Goal: Entertainment & Leisure: Consume media (video, audio)

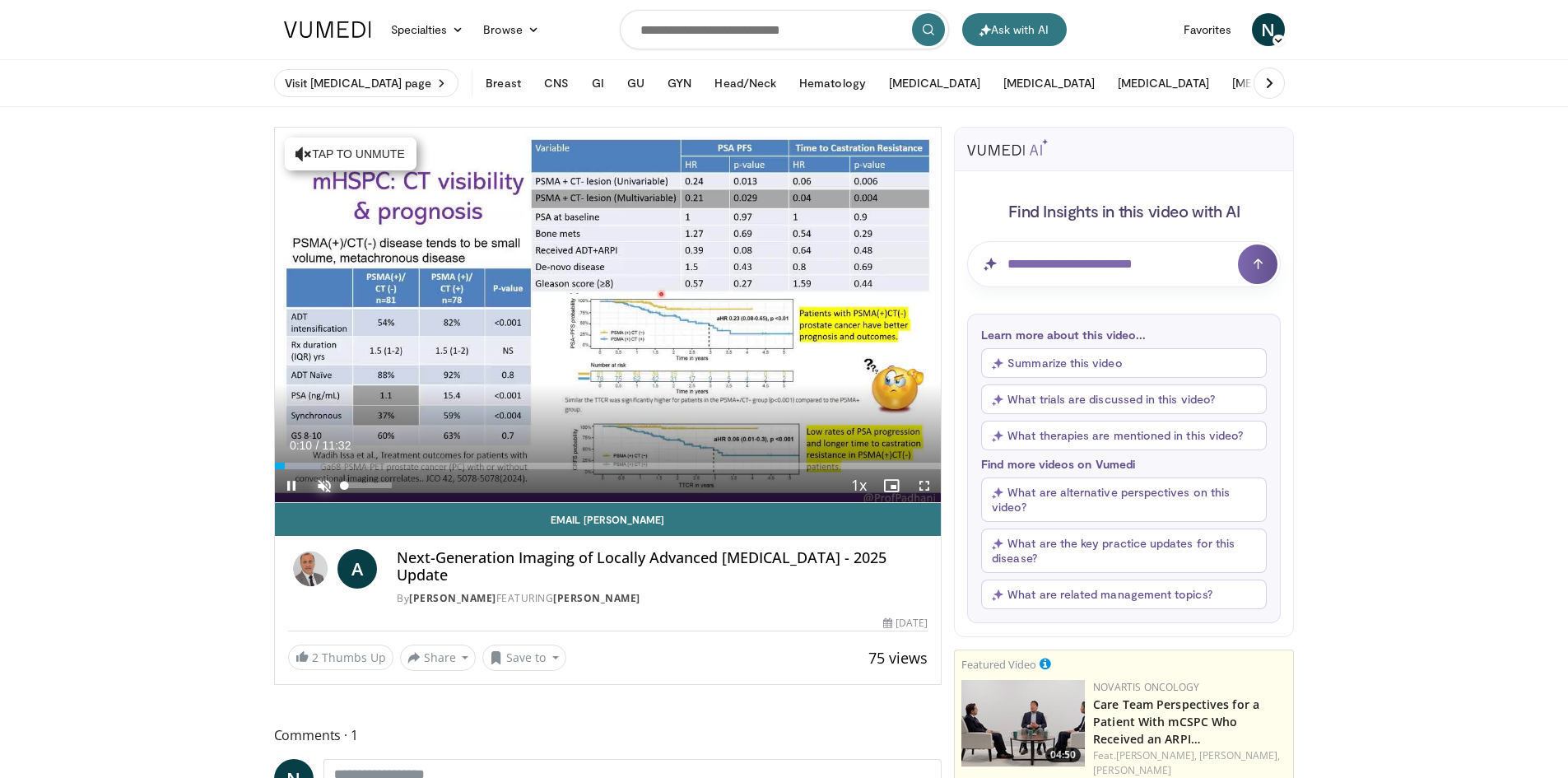
click at [319, 486] on span "Video Player" at bounding box center [325, 486] width 33 height 33
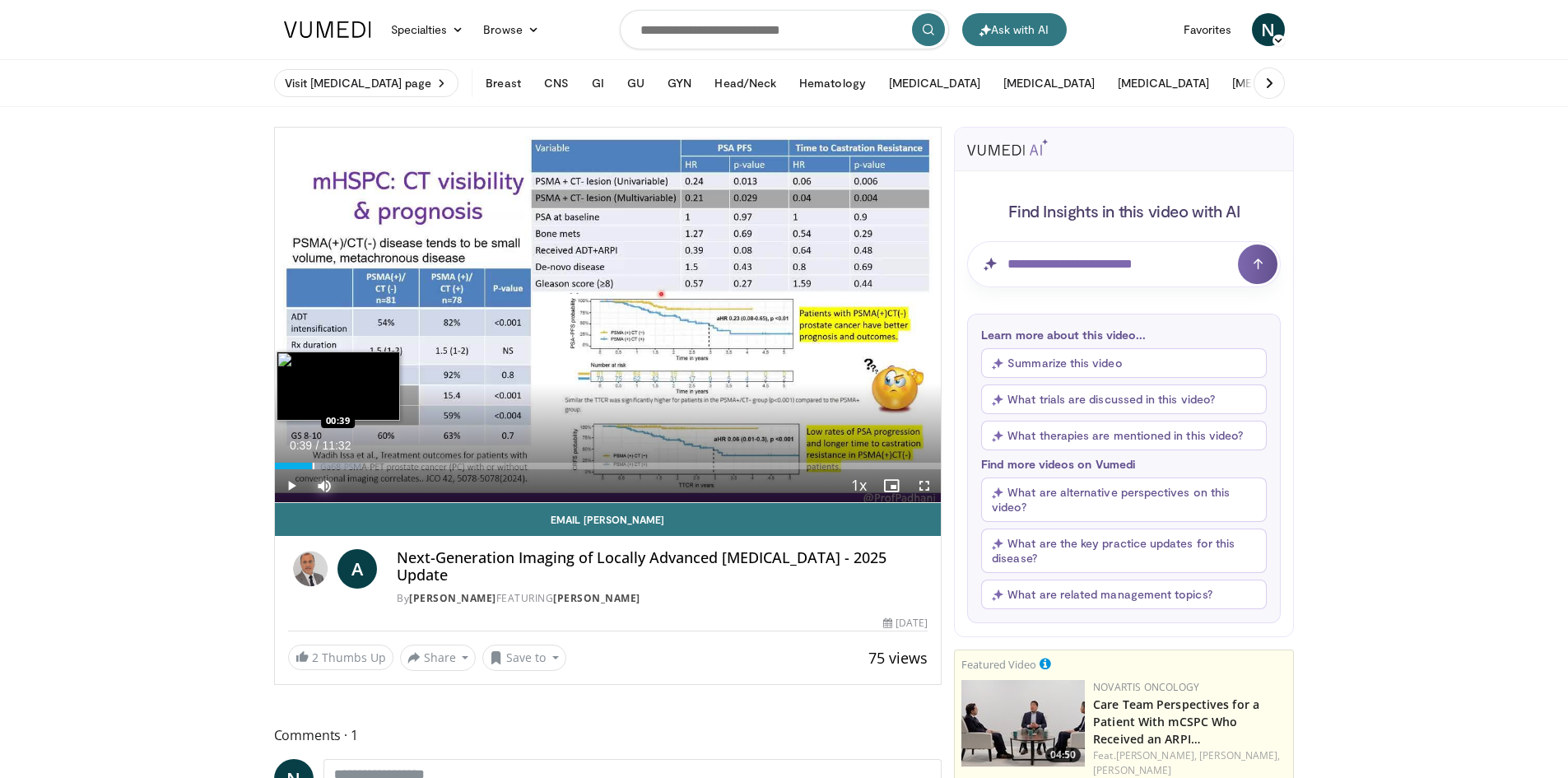
click at [313, 466] on div "Progress Bar" at bounding box center [313, 466] width 2 height 7
click at [326, 467] on div "Progress Bar" at bounding box center [327, 466] width 2 height 7
click at [369, 466] on div "Progress Bar" at bounding box center [369, 466] width 2 height 7
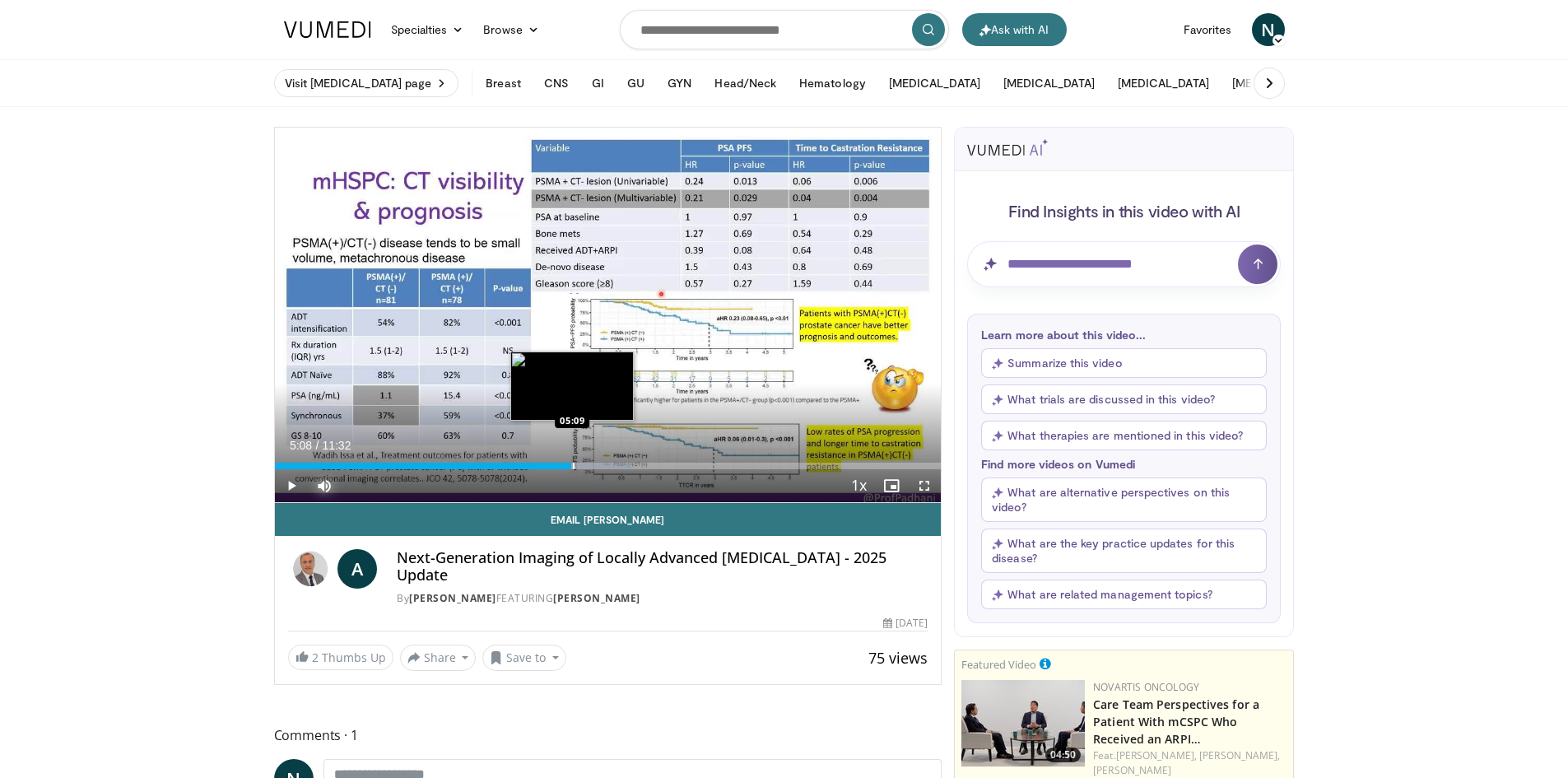
click at [573, 467] on div "Progress Bar" at bounding box center [573, 466] width 2 height 7
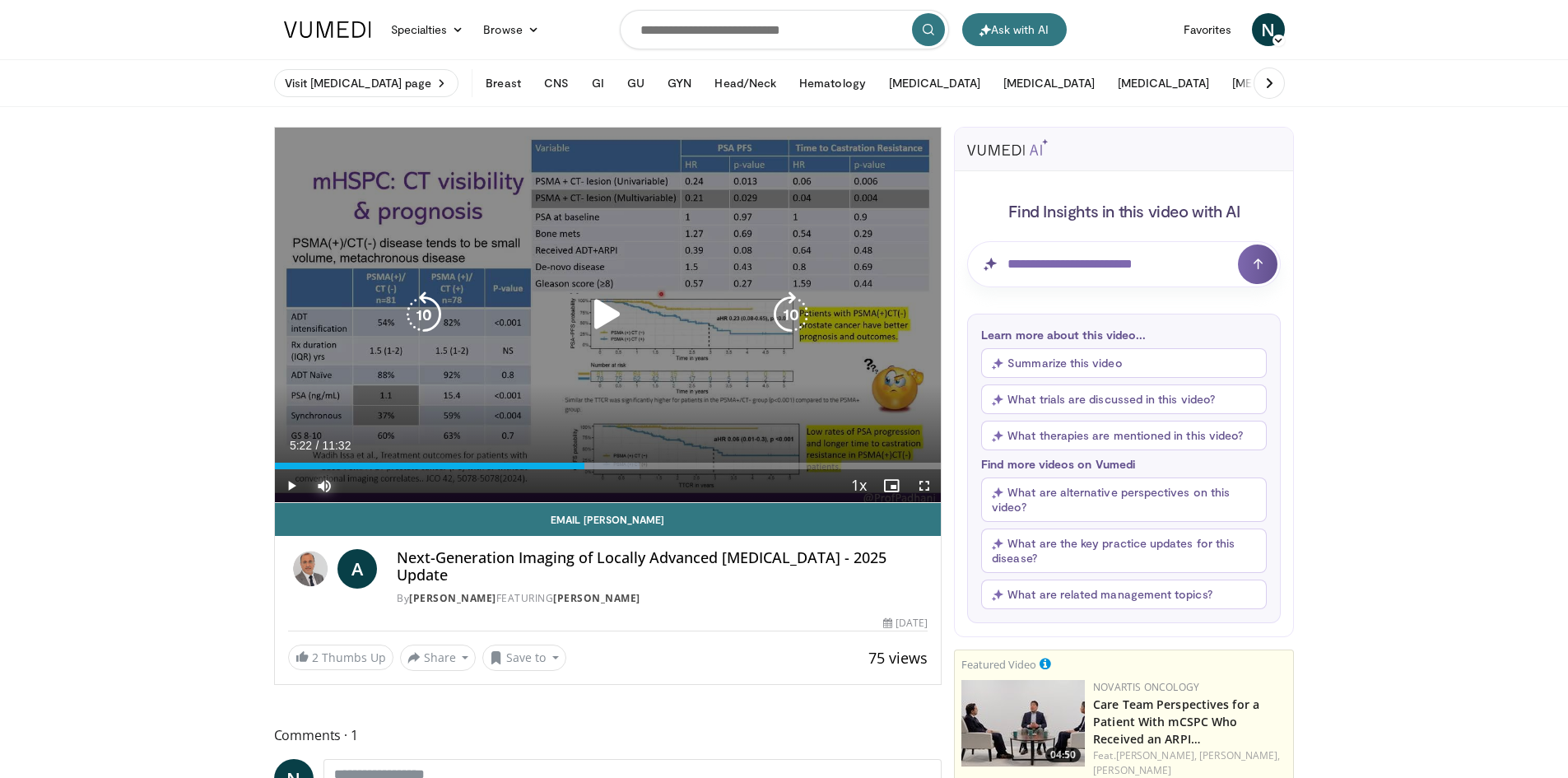
click at [585, 465] on div "Loaded : 54.82% 05:22 05:19" at bounding box center [608, 466] width 666 height 7
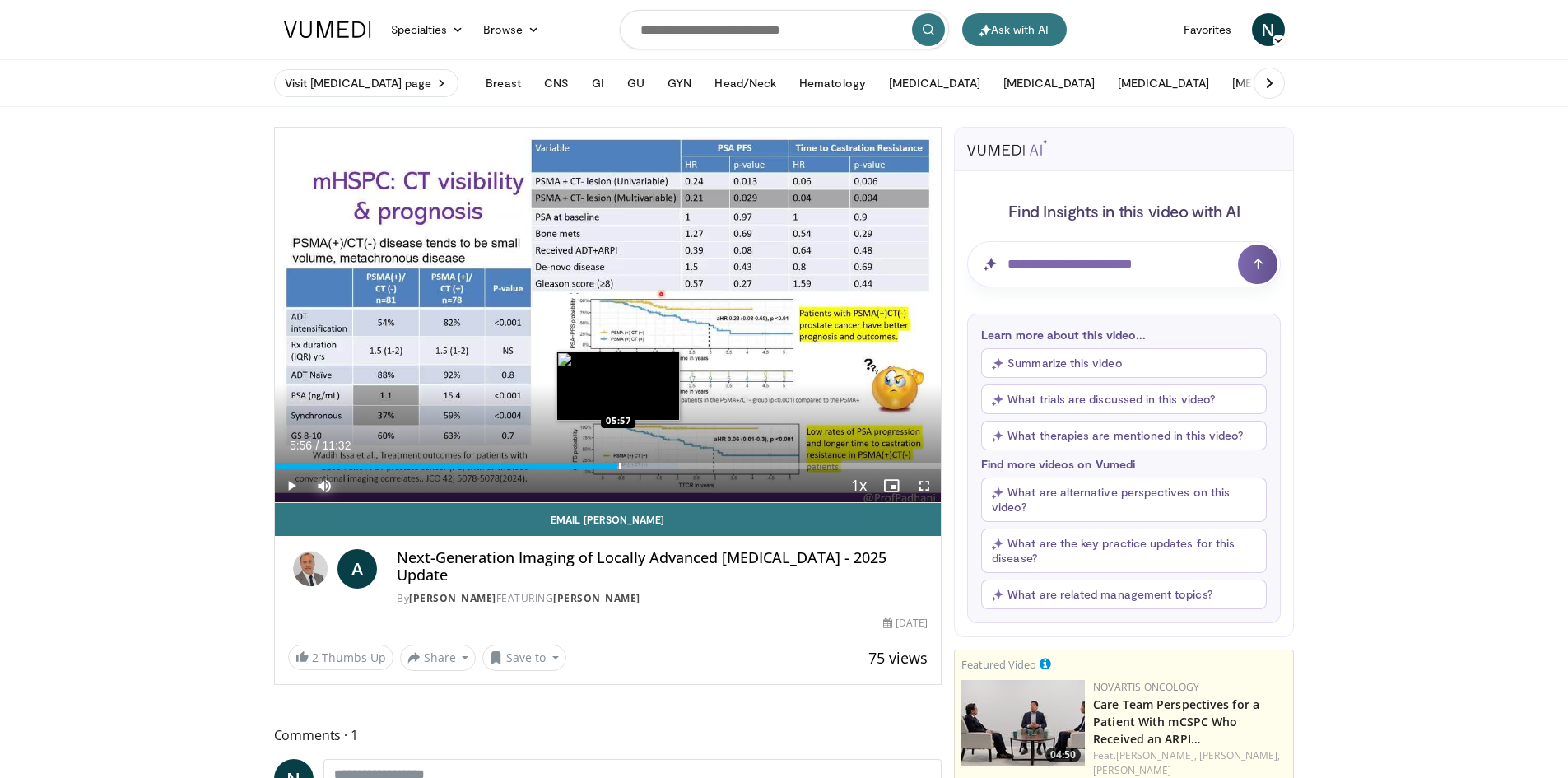
click at [619, 467] on div "Progress Bar" at bounding box center [620, 466] width 2 height 7
click at [633, 466] on div "Progress Bar" at bounding box center [634, 466] width 2 height 7
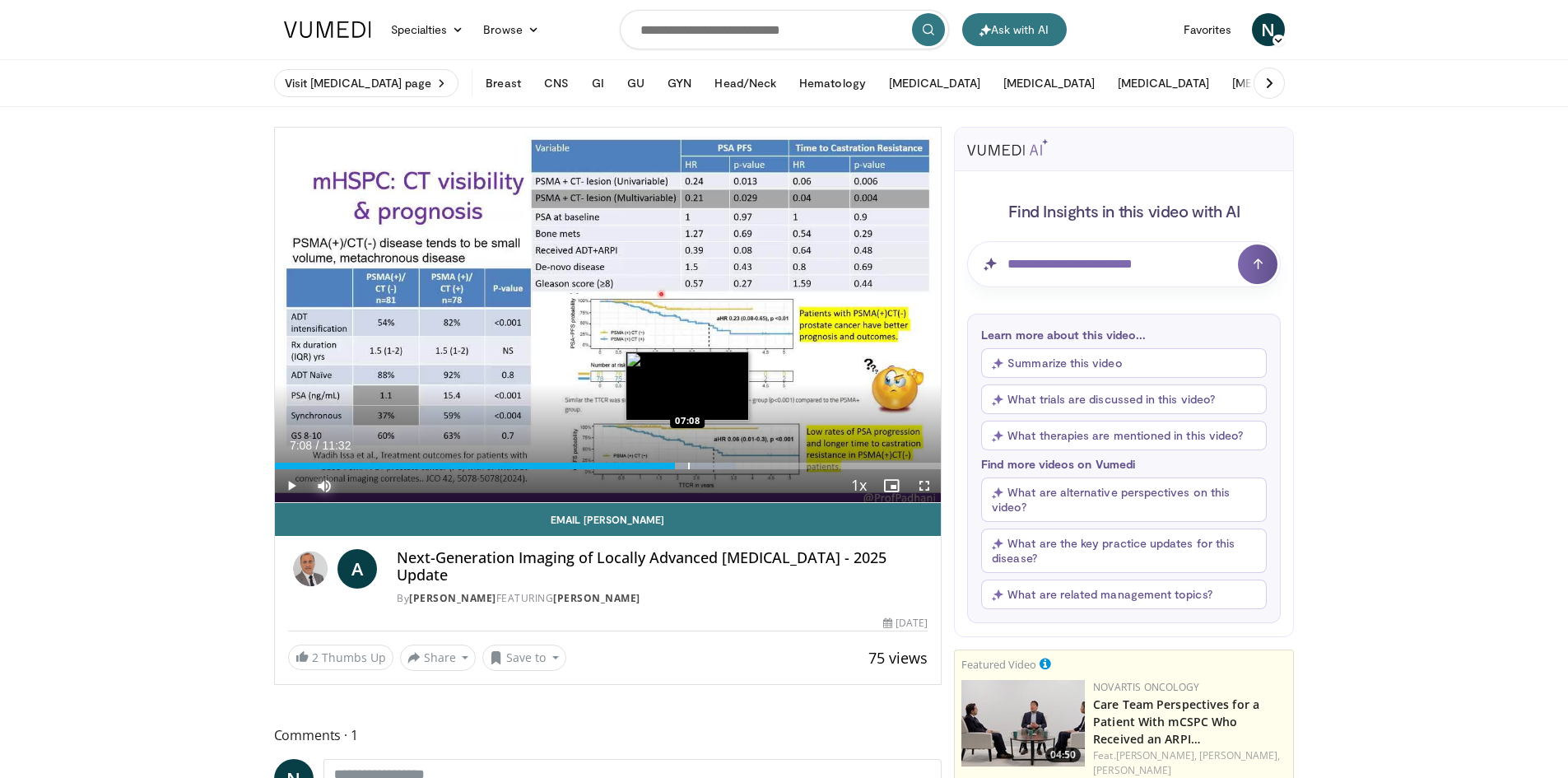
click at [688, 464] on div "Progress Bar" at bounding box center [689, 466] width 2 height 7
drag, startPoint x: 705, startPoint y: 466, endPoint x: 722, endPoint y: 459, distance: 18.4
click at [715, 463] on div "Loaded : 72.13% 07:12 07:25" at bounding box center [608, 466] width 666 height 7
click at [738, 464] on div "Progress Bar" at bounding box center [739, 466] width 2 height 7
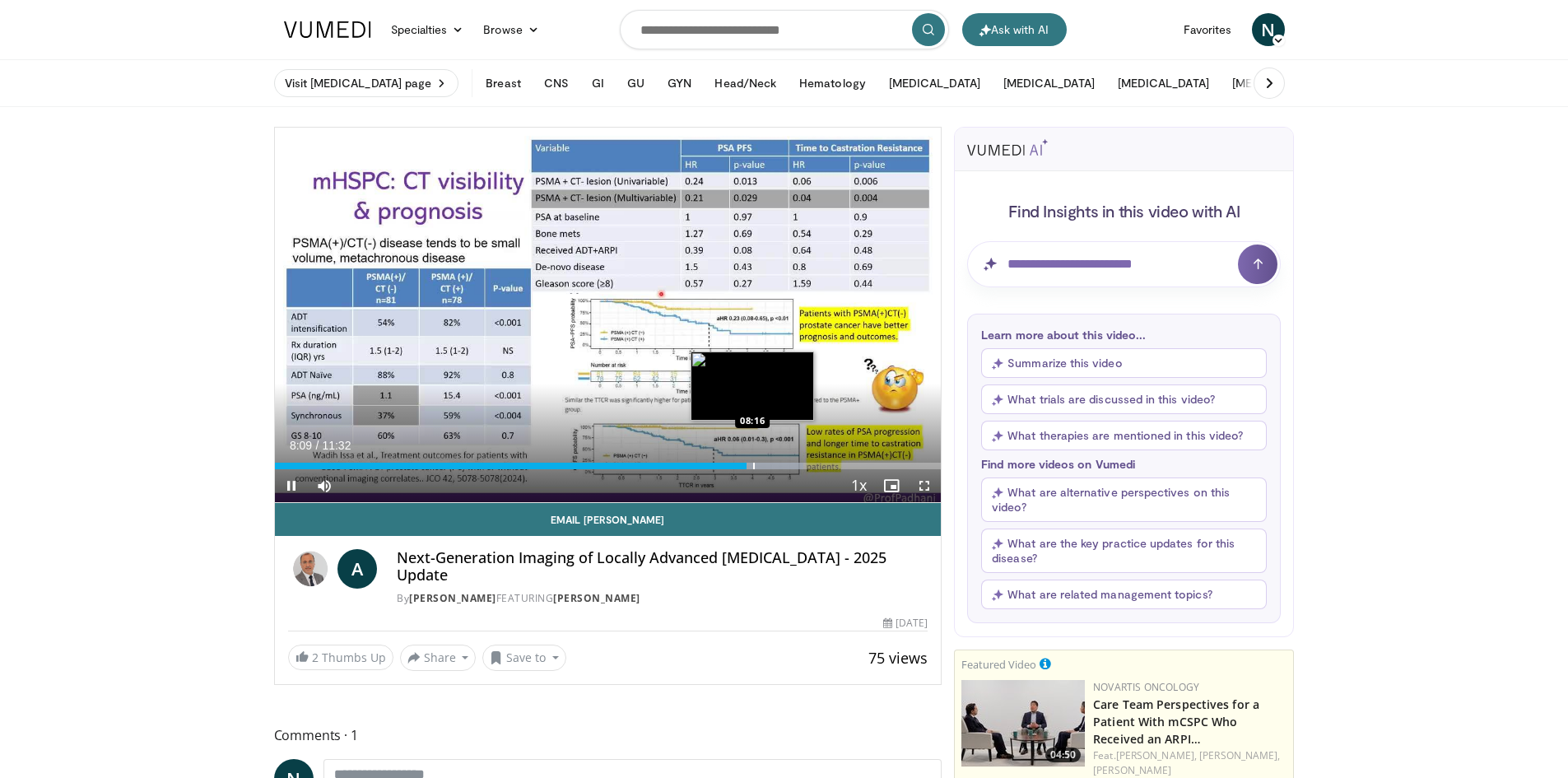
click at [753, 465] on video-js "**********" at bounding box center [608, 315] width 666 height 376
click at [765, 464] on div "Progress Bar" at bounding box center [765, 466] width 2 height 7
click at [780, 468] on div "Progress Bar" at bounding box center [781, 466] width 2 height 7
click at [793, 468] on div "Progress Bar" at bounding box center [794, 466] width 2 height 7
click at [807, 468] on div "Progress Bar" at bounding box center [808, 466] width 2 height 7
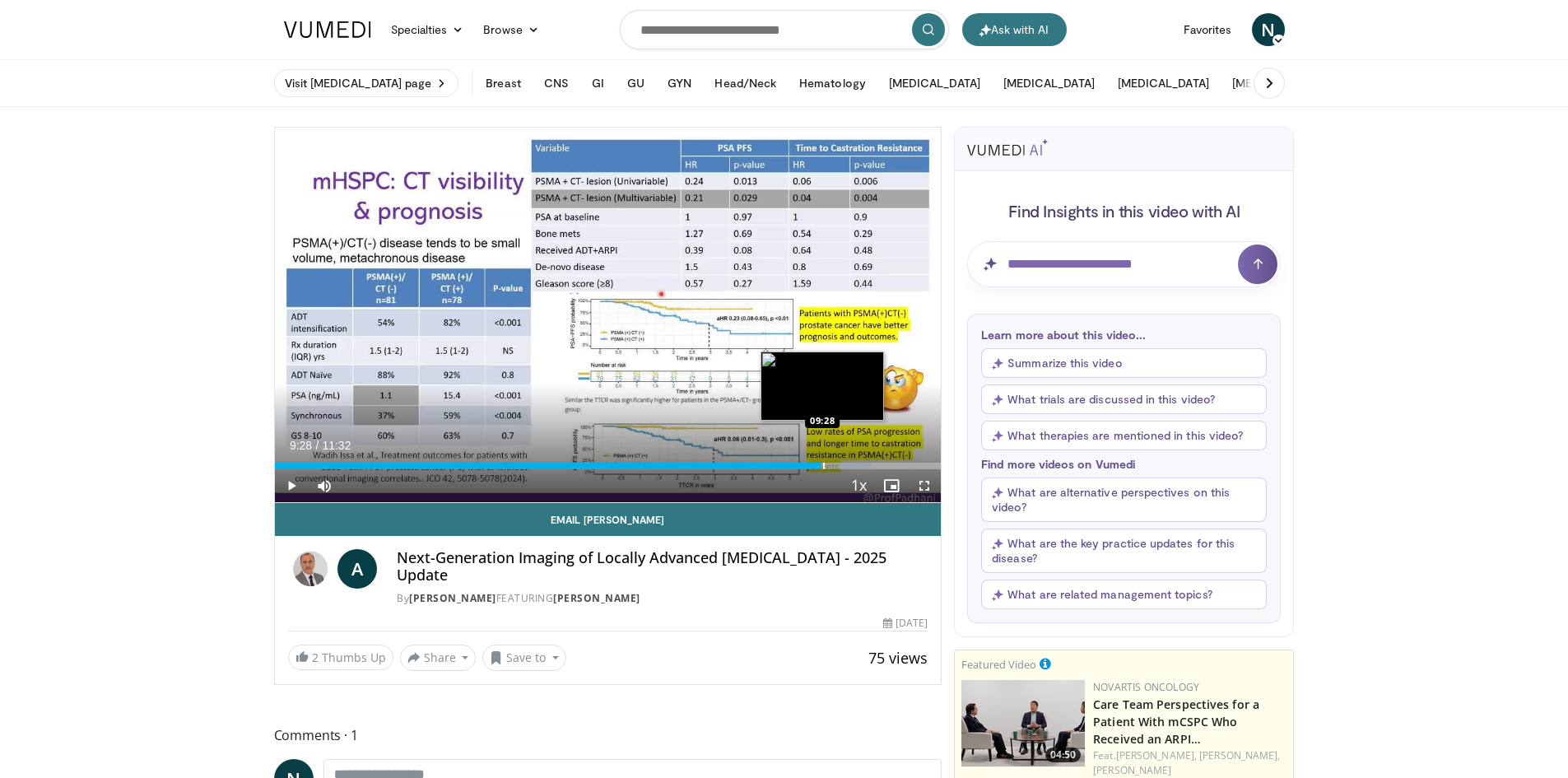
click at [823, 468] on div "Progress Bar" at bounding box center [824, 466] width 2 height 7
click at [289, 482] on span "Video Player" at bounding box center [291, 486] width 33 height 33
